Goal: Task Accomplishment & Management: Manage account settings

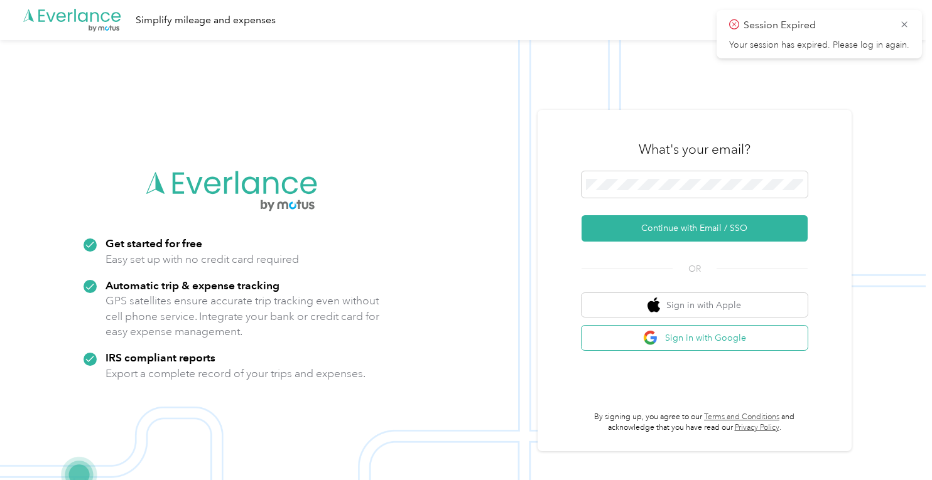
click at [697, 343] on button "Sign in with Google" at bounding box center [694, 338] width 226 height 24
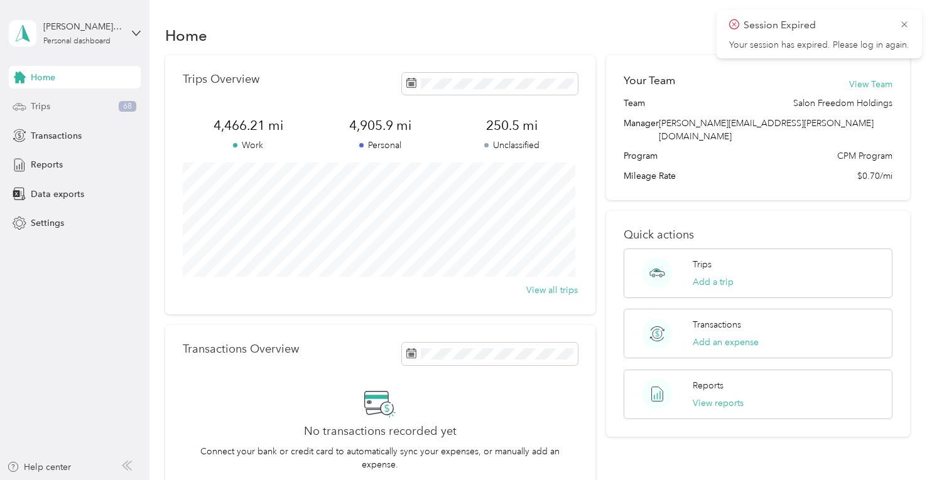
click at [61, 97] on div "Trips 68" at bounding box center [75, 106] width 132 height 23
